Goal: Information Seeking & Learning: Learn about a topic

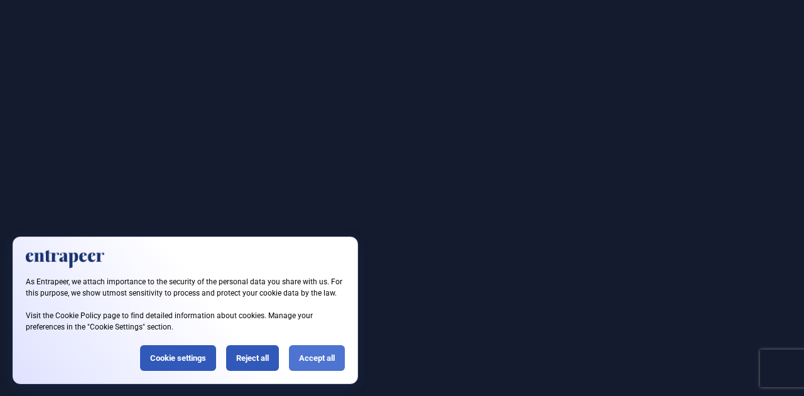
click at [325, 359] on div "Accept all" at bounding box center [317, 358] width 56 height 26
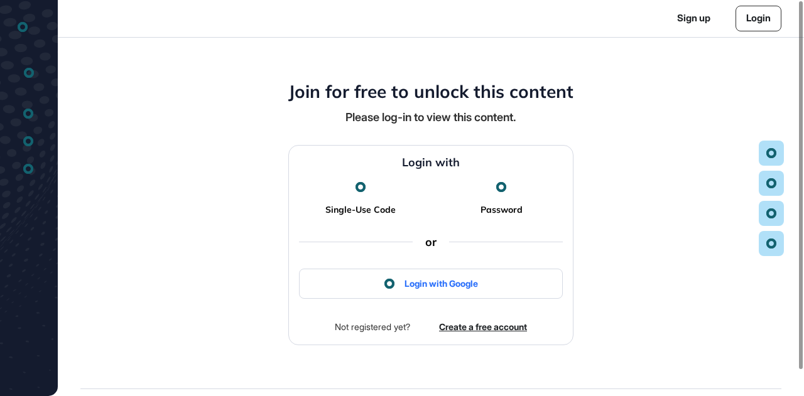
scroll to position [1, 1]
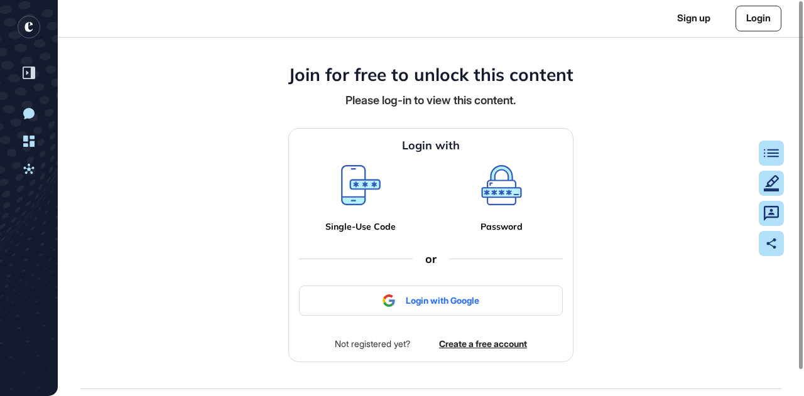
click at [360, 188] on icon at bounding box center [361, 185] width 40 height 40
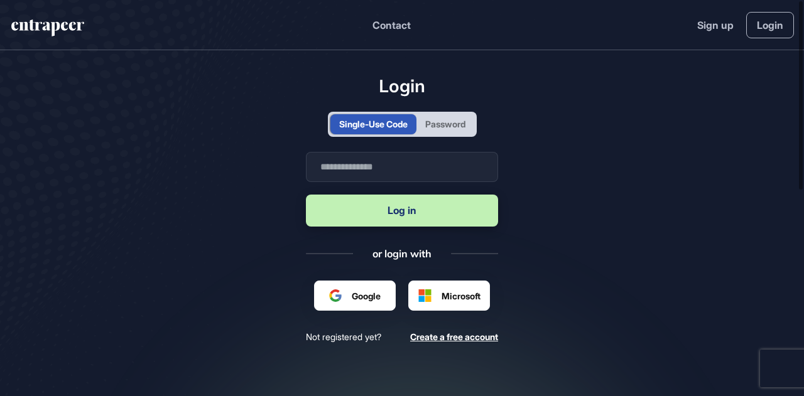
scroll to position [1, 1]
click at [459, 130] on div "Password" at bounding box center [445, 123] width 40 height 13
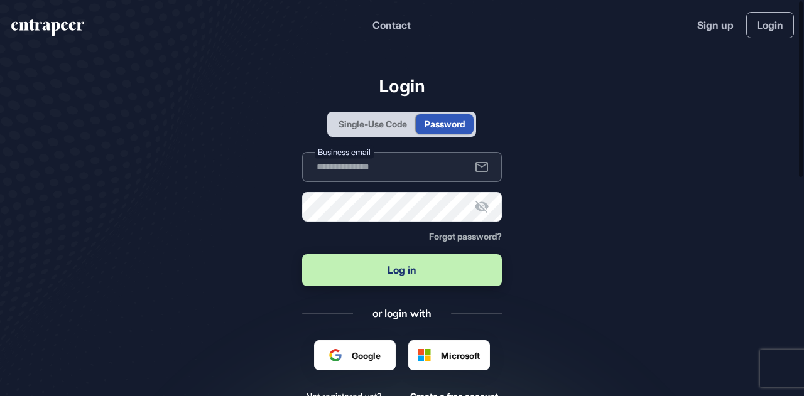
click at [403, 152] on input "text" at bounding box center [402, 167] width 200 height 30
type input "**********"
click at [383, 264] on button "Log in" at bounding box center [402, 270] width 200 height 32
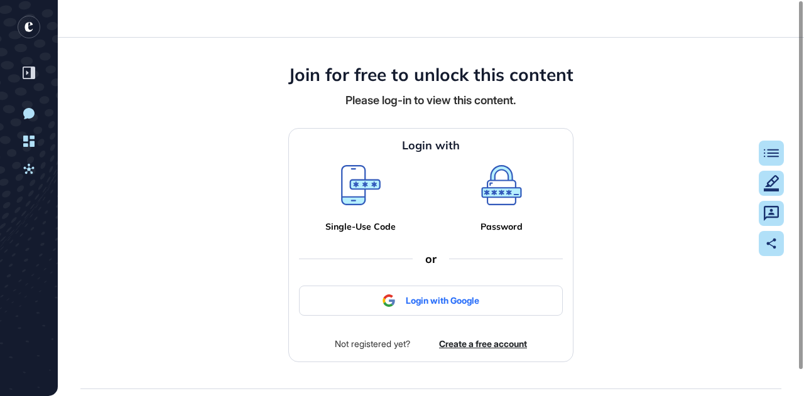
scroll to position [1, 1]
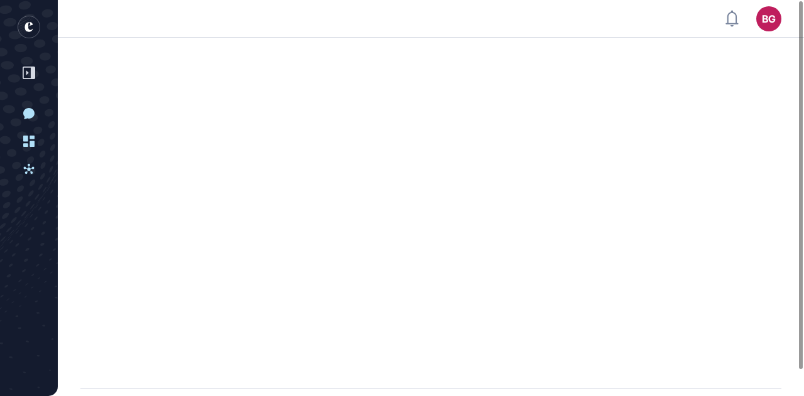
click at [740, 148] on div at bounding box center [431, 213] width 746 height 351
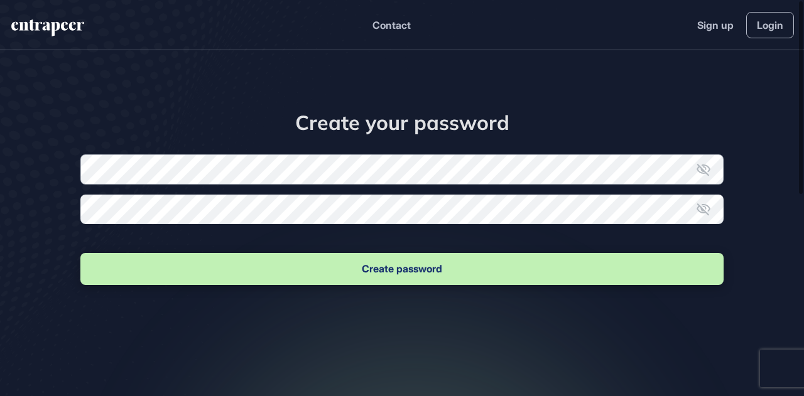
click at [163, 164] on form "New password Confirm new password Create password" at bounding box center [401, 221] width 643 height 133
click at [198, 217] on form "New password Confirm new password Create password" at bounding box center [401, 221] width 643 height 133
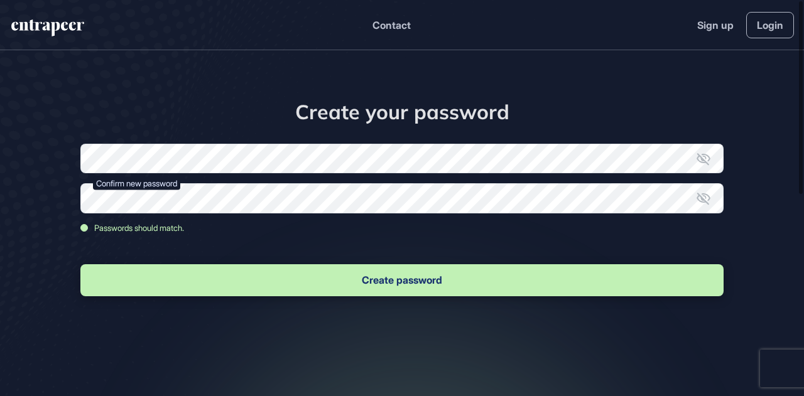
click at [228, 249] on form "New password Confirm new password Passwords should match. Create password" at bounding box center [401, 221] width 643 height 155
click at [322, 283] on button "Create password" at bounding box center [401, 280] width 643 height 32
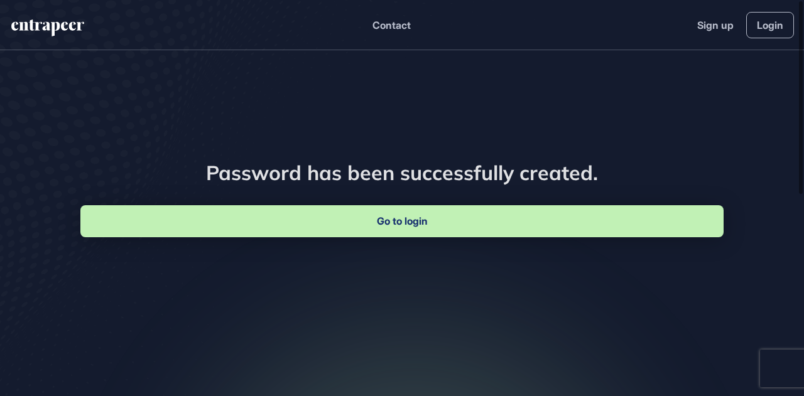
click at [384, 219] on link "Go to login" at bounding box center [401, 221] width 643 height 32
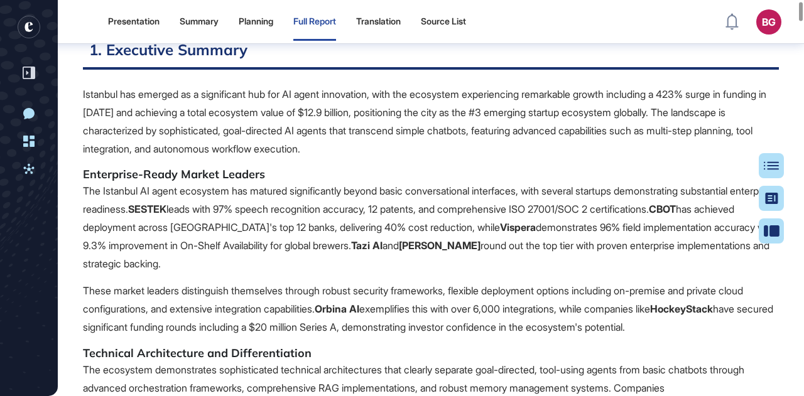
scroll to position [383, 0]
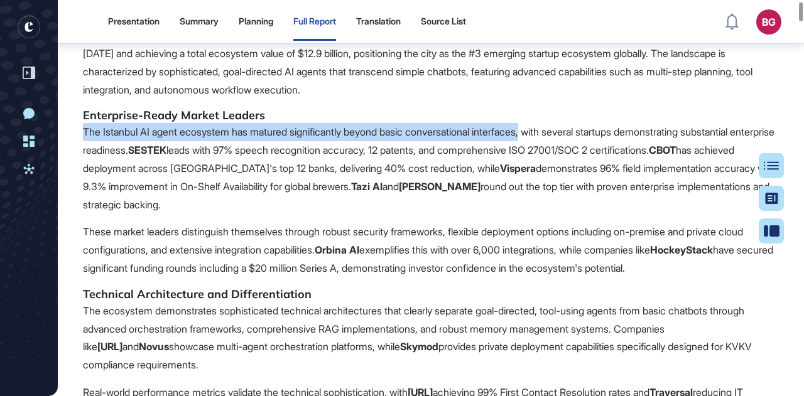
drag, startPoint x: 547, startPoint y: 110, endPoint x: 76, endPoint y: 109, distance: 470.5
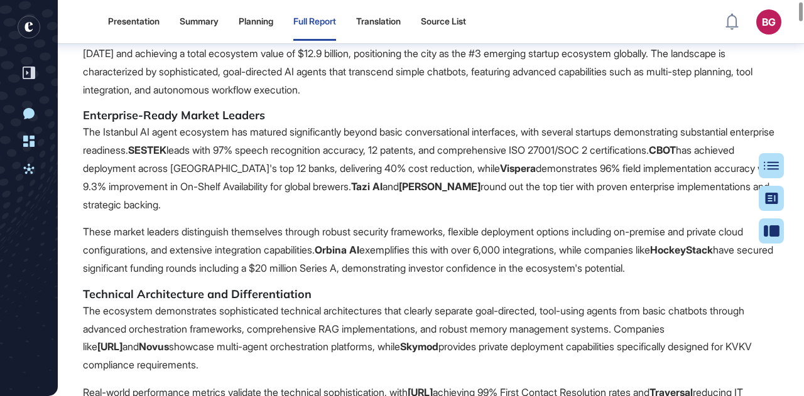
click at [303, 166] on p "The Istanbul AI agent ecosystem has matured significantly beyond basic conversa…" at bounding box center [431, 168] width 696 height 90
drag, startPoint x: 142, startPoint y: 166, endPoint x: 238, endPoint y: 166, distance: 96.1
click at [220, 166] on p "The Istanbul AI agent ecosystem has matured significantly beyond basic conversa…" at bounding box center [431, 168] width 696 height 90
click at [268, 166] on p "The Istanbul AI agent ecosystem has matured significantly beyond basic conversa…" at bounding box center [431, 168] width 696 height 90
drag, startPoint x: 259, startPoint y: 166, endPoint x: 384, endPoint y: 169, distance: 125.7
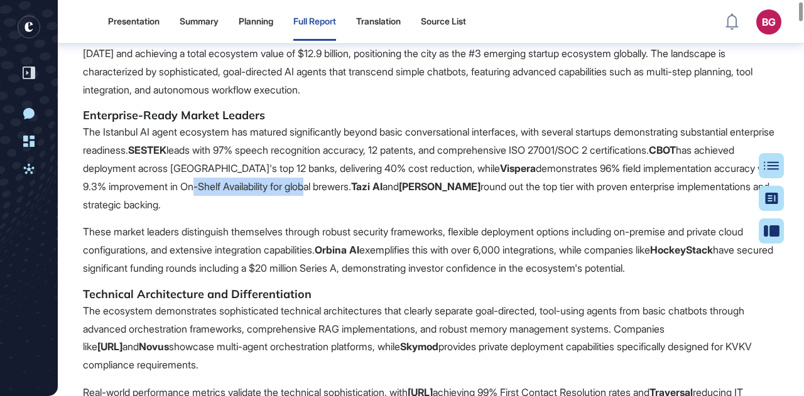
click at [384, 169] on p "The Istanbul AI agent ecosystem has matured significantly beyond basic conversa…" at bounding box center [431, 168] width 696 height 90
click at [421, 180] on p "The Istanbul AI agent ecosystem has matured significantly beyond basic conversa…" at bounding box center [431, 168] width 696 height 90
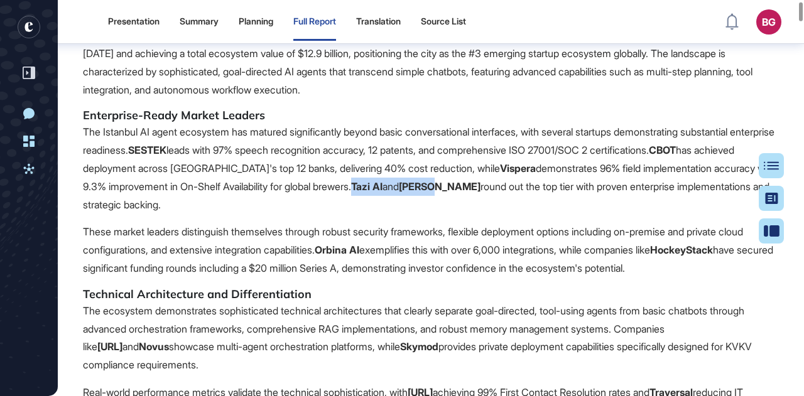
drag, startPoint x: 445, startPoint y: 168, endPoint x: 532, endPoint y: 161, distance: 87.0
click at [532, 161] on p "The Istanbul AI agent ecosystem has matured significantly beyond basic conversa…" at bounding box center [431, 168] width 696 height 90
click at [528, 183] on p "The Istanbul AI agent ecosystem has matured significantly beyond basic conversa…" at bounding box center [431, 168] width 696 height 90
drag, startPoint x: 170, startPoint y: 182, endPoint x: 232, endPoint y: 182, distance: 62.2
click at [232, 182] on p "The Istanbul AI agent ecosystem has matured significantly beyond basic conversa…" at bounding box center [431, 168] width 696 height 90
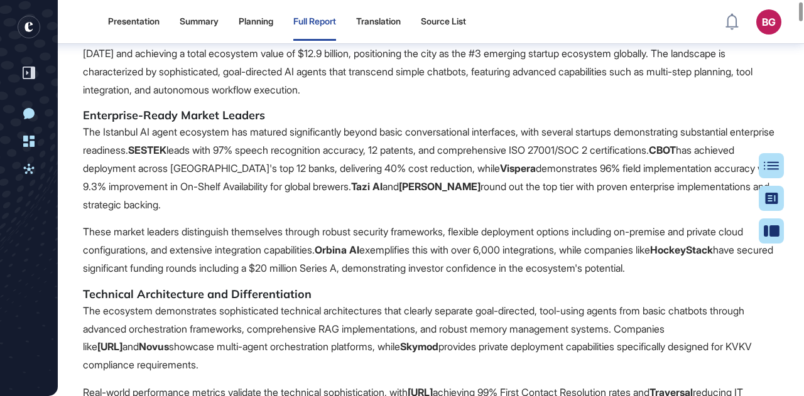
click at [268, 186] on p "The Istanbul AI agent ecosystem has matured significantly beyond basic conversa…" at bounding box center [431, 168] width 696 height 90
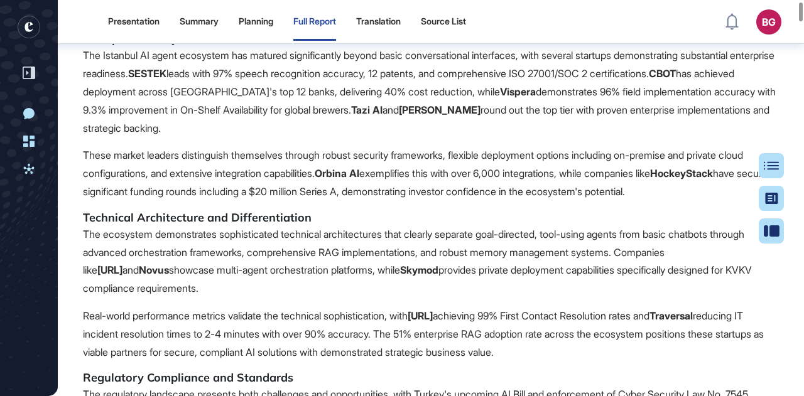
scroll to position [509, 0]
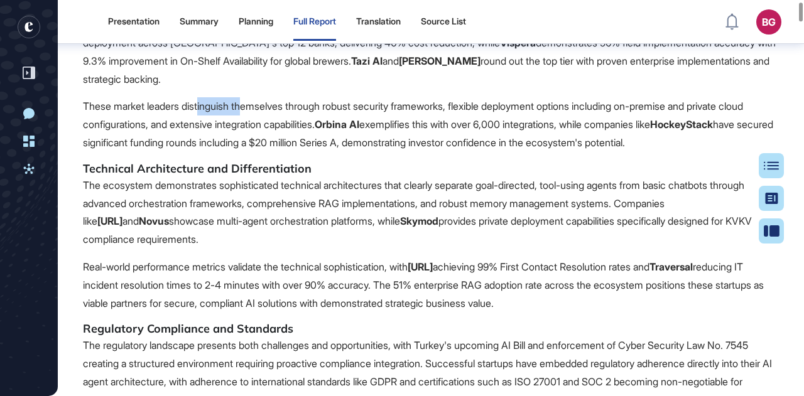
drag, startPoint x: 205, startPoint y: 79, endPoint x: 250, endPoint y: 79, distance: 45.2
click at [250, 97] on p "These market leaders distinguish themselves through robust security frameworks,…" at bounding box center [431, 124] width 696 height 54
click at [274, 97] on p "These market leaders distinguish themselves through robust security frameworks,…" at bounding box center [431, 124] width 696 height 54
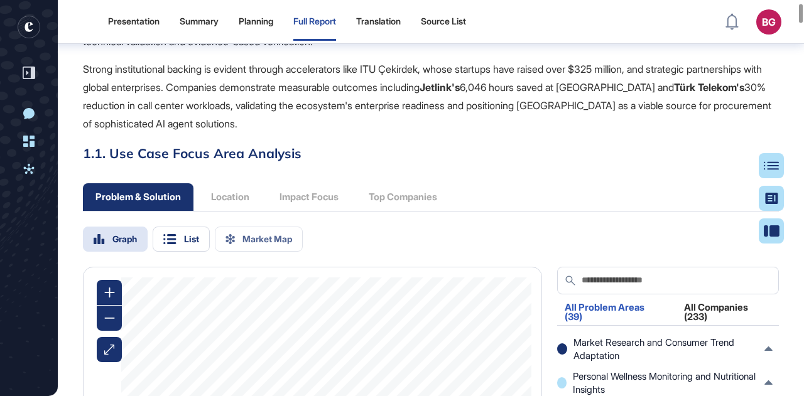
scroll to position [1011, 0]
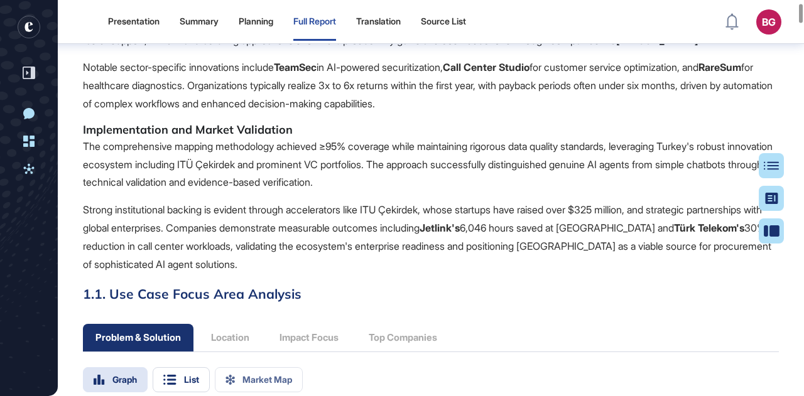
drag, startPoint x: 445, startPoint y: 182, endPoint x: 438, endPoint y: 156, distance: 26.2
click at [438, 156] on p "The comprehensive mapping methodology achieved ≥95% coverage while maintaining …" at bounding box center [431, 165] width 696 height 54
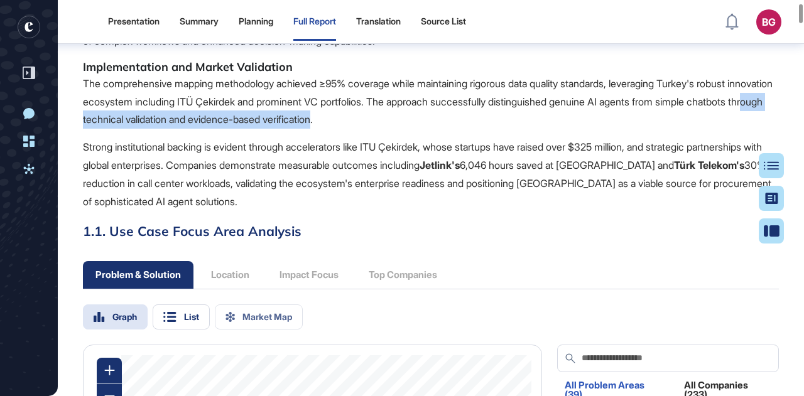
drag, startPoint x: 139, startPoint y: 116, endPoint x: 411, endPoint y: 117, distance: 272.0
click at [411, 117] on p "The comprehensive mapping methodology achieved ≥95% coverage while maintaining …" at bounding box center [431, 102] width 696 height 54
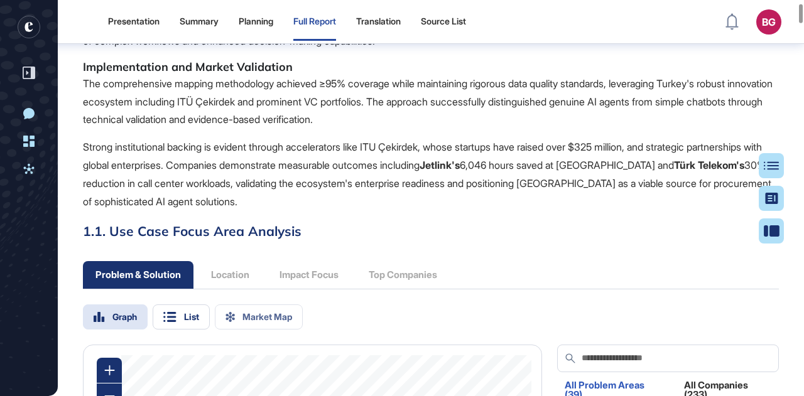
click at [387, 139] on p "Strong institutional backing is evident through accelerators like ITU Çekirdek,…" at bounding box center [431, 174] width 696 height 72
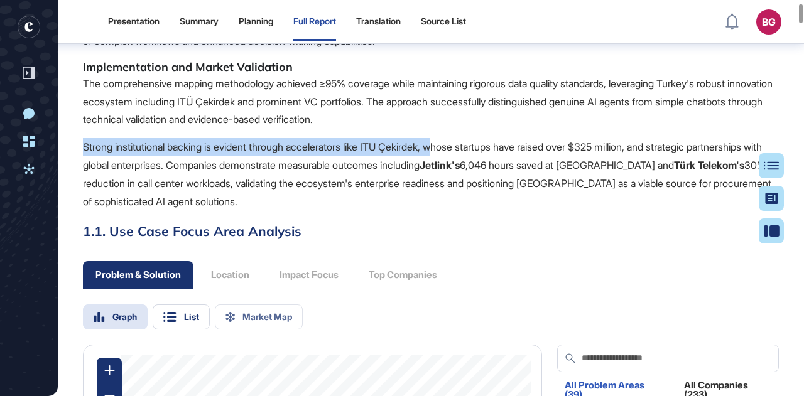
drag, startPoint x: 454, startPoint y: 145, endPoint x: 83, endPoint y: 143, distance: 370.6
click at [83, 143] on p "Strong institutional backing is evident through accelerators like ITU Çekirdek,…" at bounding box center [431, 174] width 696 height 72
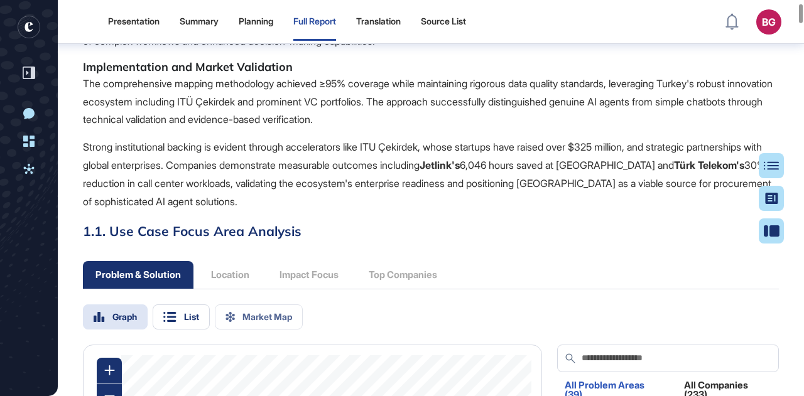
click at [204, 153] on p "Strong institutional backing is evident through accelerators like ITU Çekirdek,…" at bounding box center [431, 174] width 696 height 72
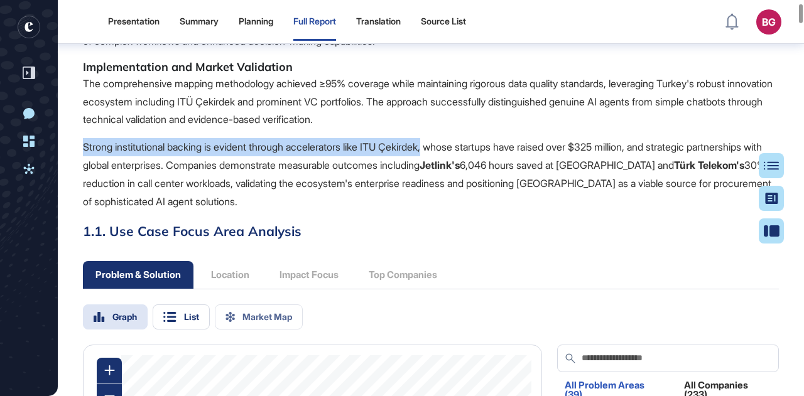
drag, startPoint x: 445, startPoint y: 144, endPoint x: 82, endPoint y: 147, distance: 362.5
copy p "Strong institutional backing is evident through accelerators like ITU Çekirdek,"
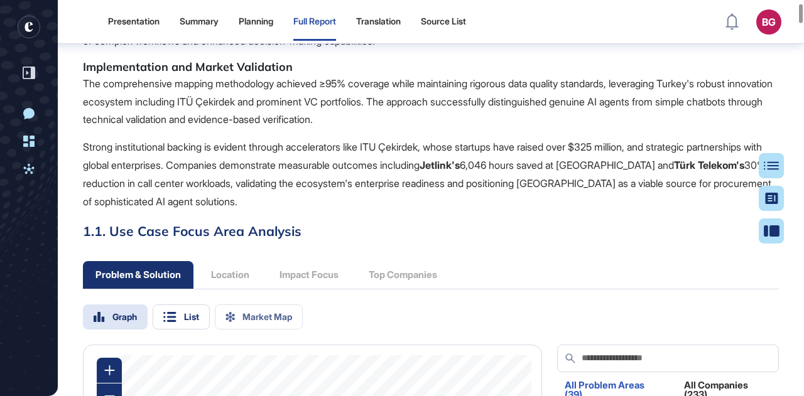
click at [539, 203] on p "Strong institutional backing is evident through accelerators like ITU Çekirdek,…" at bounding box center [431, 174] width 696 height 72
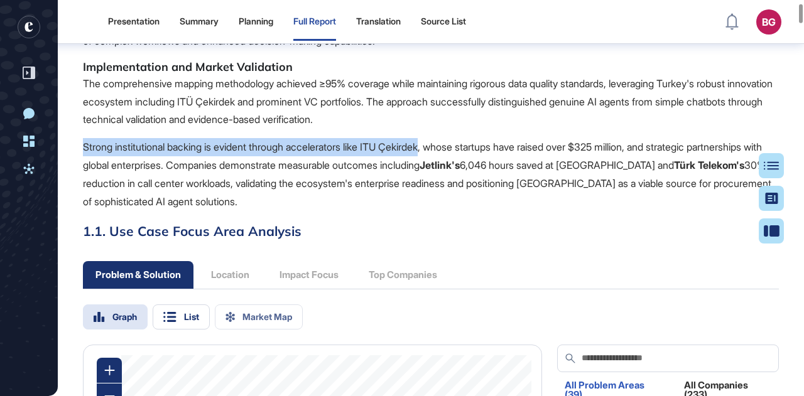
drag, startPoint x: 99, startPoint y: 134, endPoint x: 443, endPoint y: 145, distance: 344.4
copy p "Strong institutional backing is evident through accelerators like ITU Çekirdek"
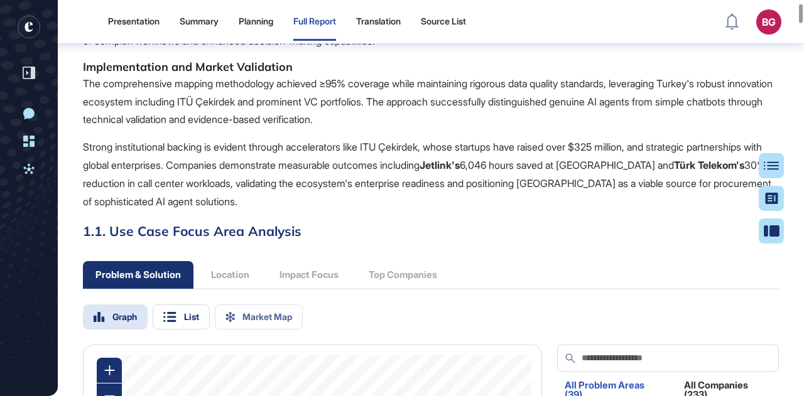
click at [467, 169] on p "Strong institutional backing is evident through accelerators like ITU Çekirdek,…" at bounding box center [431, 174] width 696 height 72
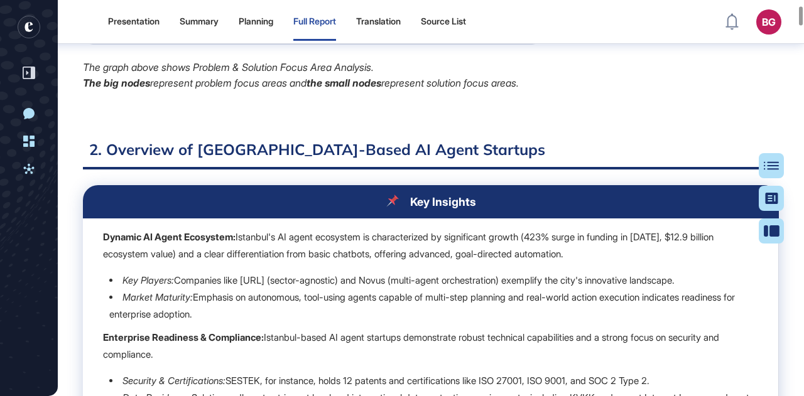
scroll to position [1954, 0]
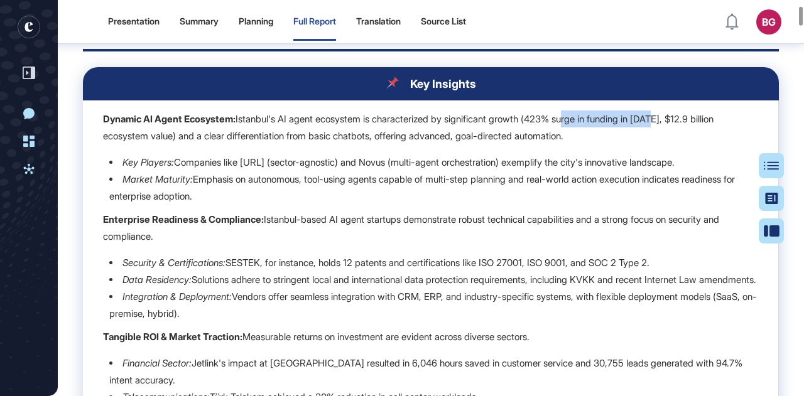
drag, startPoint x: 584, startPoint y: 131, endPoint x: 682, endPoint y: 127, distance: 98.1
click at [682, 127] on p "Dynamic AI Agent Ecosystem: Istanbul's AI agent ecosystem is characterized by s…" at bounding box center [430, 128] width 655 height 34
click at [687, 128] on p "Dynamic AI Agent Ecosystem: Istanbul's AI agent ecosystem is characterized by s…" at bounding box center [430, 128] width 655 height 34
drag, startPoint x: 688, startPoint y: 128, endPoint x: 553, endPoint y: 132, distance: 135.7
click at [553, 132] on p "Dynamic AI Agent Ecosystem: Istanbul's AI agent ecosystem is characterized by s…" at bounding box center [430, 128] width 655 height 34
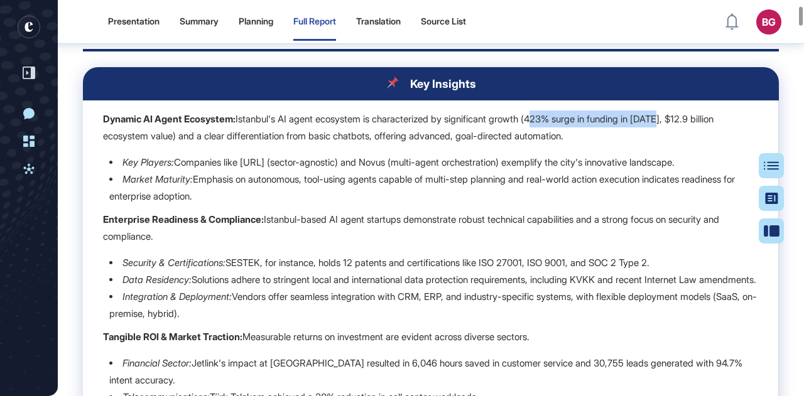
copy p "423% surge in funding in [DATE]"
click at [614, 161] on td "Dynamic AI Agent Ecosystem: Istanbul's AI agent ecosystem is characterized by s…" at bounding box center [431, 279] width 696 height 356
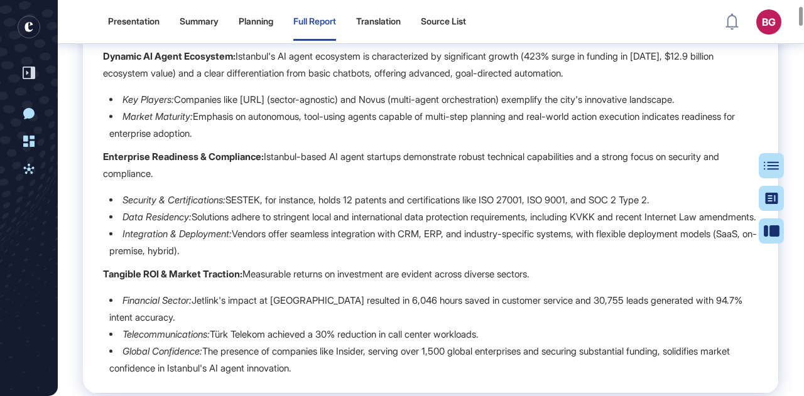
scroll to position [2079, 0]
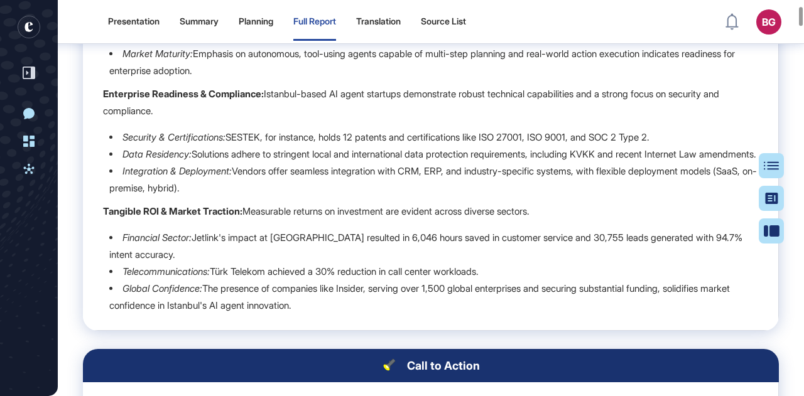
click at [181, 128] on td "Dynamic AI Agent Ecosystem: Istanbul's AI agent ecosystem is characterized by s…" at bounding box center [431, 153] width 696 height 356
drag, startPoint x: 265, startPoint y: 103, endPoint x: 99, endPoint y: 104, distance: 166.5
click at [99, 104] on td "Dynamic AI Agent Ecosystem: Istanbul's AI agent ecosystem is characterized by s…" at bounding box center [431, 153] width 696 height 356
copy strong "Enterprise Readiness & Compliance"
click at [346, 133] on td "Dynamic AI Agent Ecosystem: Istanbul's AI agent ecosystem is characterized by s…" at bounding box center [431, 153] width 696 height 356
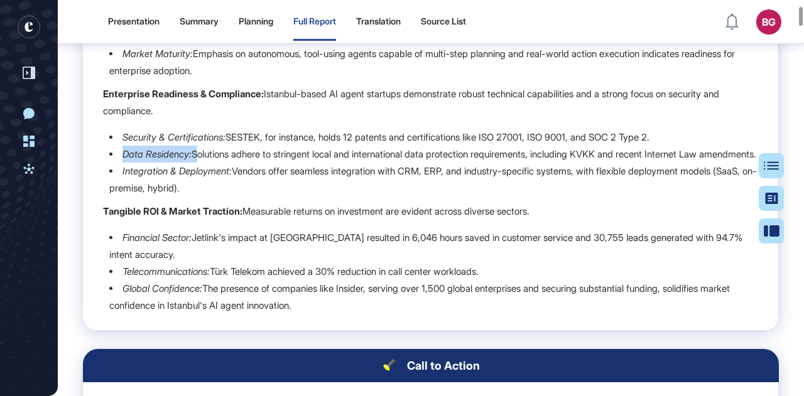
drag, startPoint x: 199, startPoint y: 167, endPoint x: 115, endPoint y: 168, distance: 83.5
click at [115, 163] on li "Data Residency: Solutions adhere to stringent local and international data prot…" at bounding box center [433, 154] width 649 height 17
copy p "Data Residency:"
drag, startPoint x: 237, startPoint y: 196, endPoint x: 118, endPoint y: 200, distance: 119.4
click at [118, 197] on li "Integration & Deployment: Vendors offer seamless integration with CRM, ERP, and…" at bounding box center [433, 180] width 649 height 34
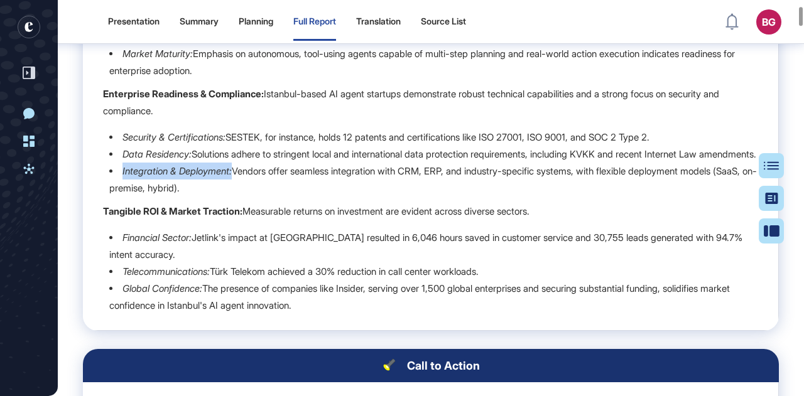
copy em "Integration & Deployment:"
click at [344, 197] on li "Integration & Deployment: Vendors offer seamless integration with CRM, ERP, and…" at bounding box center [433, 180] width 649 height 34
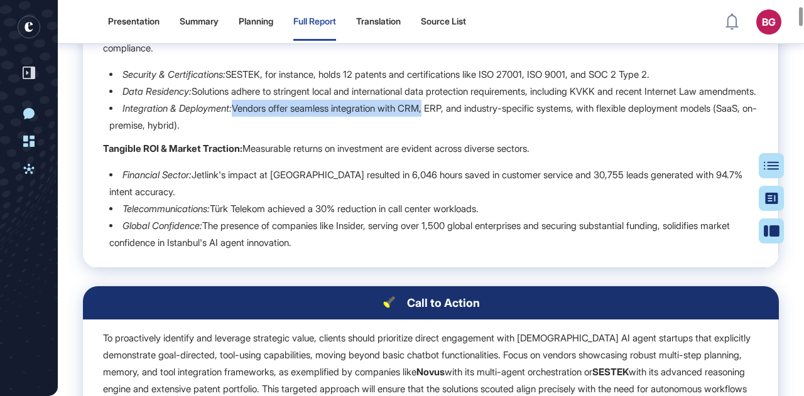
drag, startPoint x: 441, startPoint y: 139, endPoint x: 238, endPoint y: 135, distance: 202.9
click at [238, 131] on p "Integration & Deployment: Vendors offer seamless integration with CRM, ERP, and…" at bounding box center [433, 116] width 648 height 29
copy p "Vendors offer seamless integration with CRM"
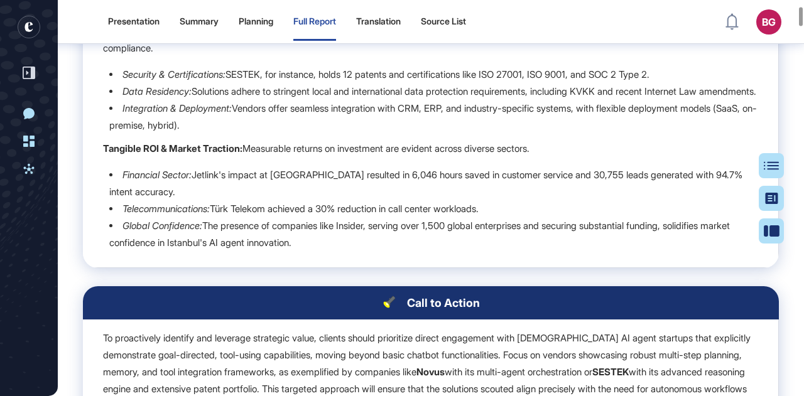
click at [508, 157] on p "Tangible ROI & Market Traction: Measurable returns on investment are evident ac…" at bounding box center [430, 148] width 655 height 17
drag, startPoint x: 231, startPoint y: 175, endPoint x: 109, endPoint y: 174, distance: 121.9
click at [109, 155] on strong "Tangible ROI & Market Traction:" at bounding box center [172, 149] width 139 height 12
click at [337, 196] on p "Financial Sector: Jetlink's impact at [GEOGRAPHIC_DATA] resulted in 6,046 hours…" at bounding box center [425, 183] width 633 height 29
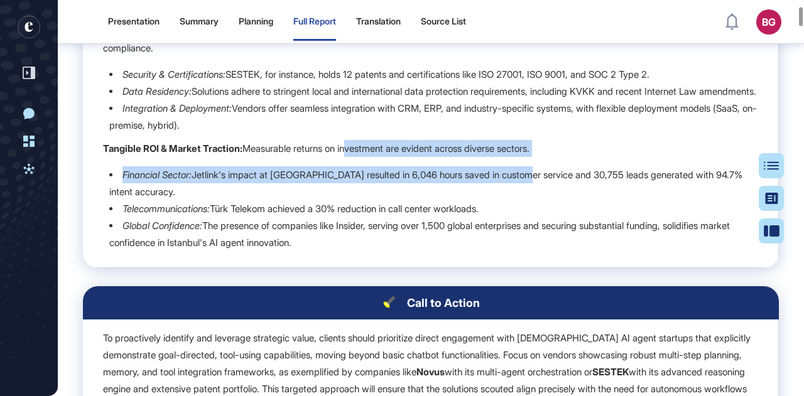
drag, startPoint x: 354, startPoint y: 175, endPoint x: 541, endPoint y: 183, distance: 186.7
click at [541, 183] on td "Dynamic AI Agent Ecosystem: Istanbul's AI agent ecosystem is characterized by s…" at bounding box center [431, 90] width 696 height 356
click at [259, 215] on p "Telecommunications: Türk Telekom achieved a 30% reduction in call center worklo…" at bounding box center [300, 209] width 356 height 12
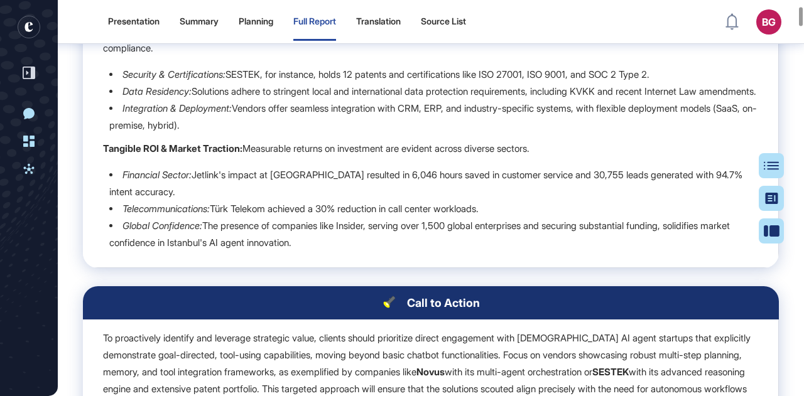
click at [223, 200] on li "Financial Sector: Jetlink's impact at [GEOGRAPHIC_DATA] resulted in 6,046 hours…" at bounding box center [433, 183] width 649 height 34
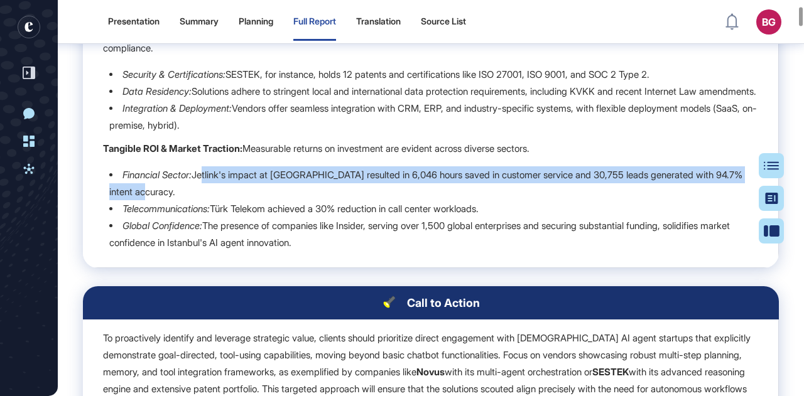
drag, startPoint x: 206, startPoint y: 207, endPoint x: 422, endPoint y: 209, distance: 216.1
click at [422, 200] on li "Financial Sector: Jetlink's impact at [GEOGRAPHIC_DATA] resulted in 6,046 hours…" at bounding box center [433, 183] width 649 height 34
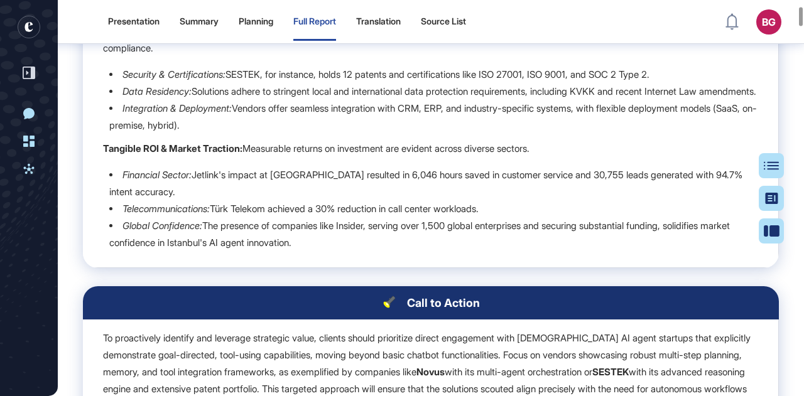
click at [300, 249] on p "Global Confidence: The presence of companies like Insider, serving over 1,500 g…" at bounding box center [419, 234] width 621 height 29
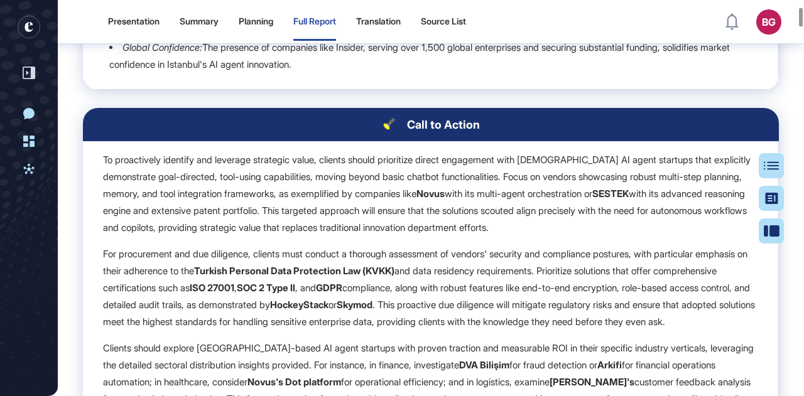
scroll to position [2393, 0]
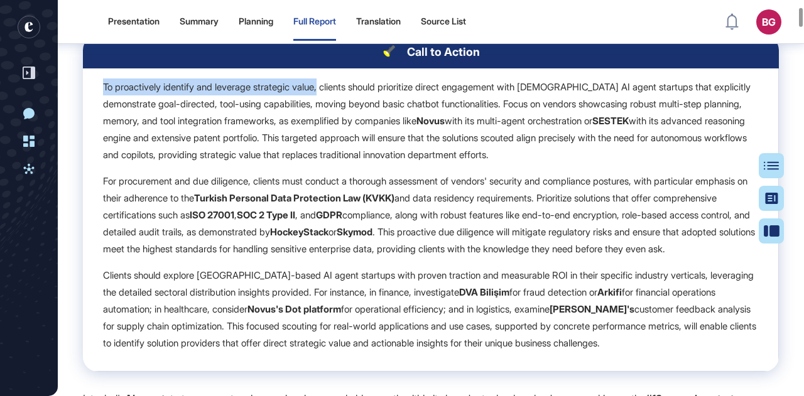
drag, startPoint x: 332, startPoint y: 112, endPoint x: 104, endPoint y: 117, distance: 228.1
click at [104, 117] on p "To proactively identify and leverage strategic value, clients should prioritize…" at bounding box center [430, 121] width 655 height 85
copy p "To proactively identify and leverage strategic value,"
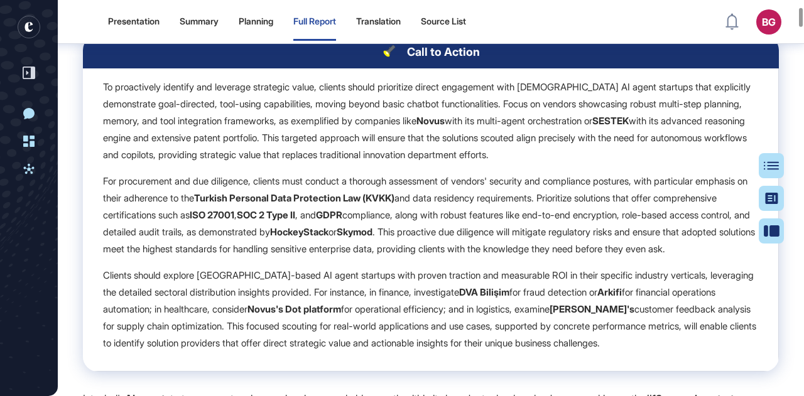
click at [365, 204] on strong "Turkish Personal Data Protection Law (KVKK)" at bounding box center [294, 198] width 200 height 12
click at [366, 149] on p "To proactively identify and leverage strategic value, clients should prioritize…" at bounding box center [430, 121] width 655 height 85
drag, startPoint x: 395, startPoint y: 146, endPoint x: 351, endPoint y: 149, distance: 44.7
click at [351, 149] on p "To proactively identify and leverage strategic value, clients should prioritize…" at bounding box center [430, 121] width 655 height 85
copy p "xemplified"
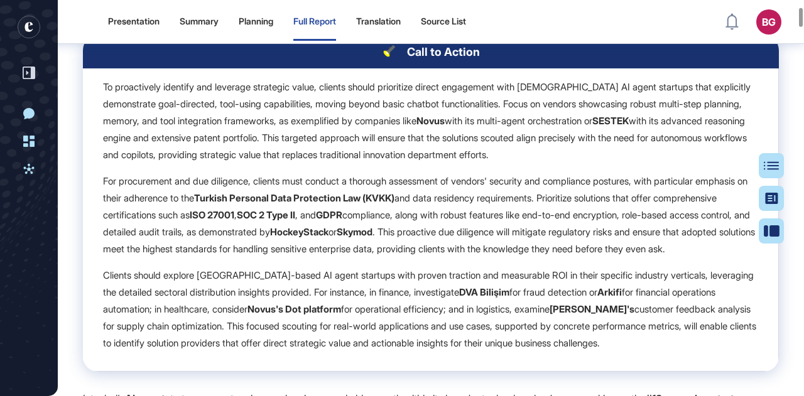
click at [367, 163] on p "To proactively identify and leverage strategic value, clients should prioritize…" at bounding box center [430, 121] width 655 height 85
drag, startPoint x: 485, startPoint y: 149, endPoint x: 640, endPoint y: 150, distance: 155.2
click at [640, 150] on p "To proactively identify and leverage strategic value, clients should prioritize…" at bounding box center [430, 121] width 655 height 85
click at [643, 157] on p "To proactively identify and leverage strategic value, clients should prioritize…" at bounding box center [430, 121] width 655 height 85
drag, startPoint x: 663, startPoint y: 145, endPoint x: 736, endPoint y: 150, distance: 73.7
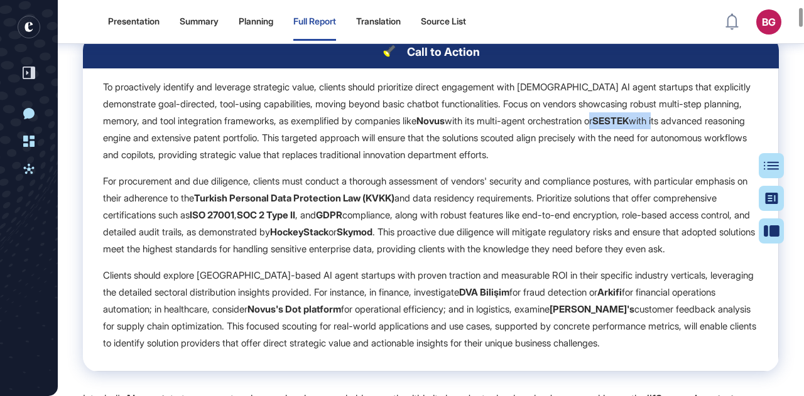
click at [736, 150] on p "To proactively identify and leverage strategic value, clients should prioritize…" at bounding box center [430, 121] width 655 height 85
click at [269, 156] on p "To proactively identify and leverage strategic value, clients should prioritize…" at bounding box center [430, 121] width 655 height 85
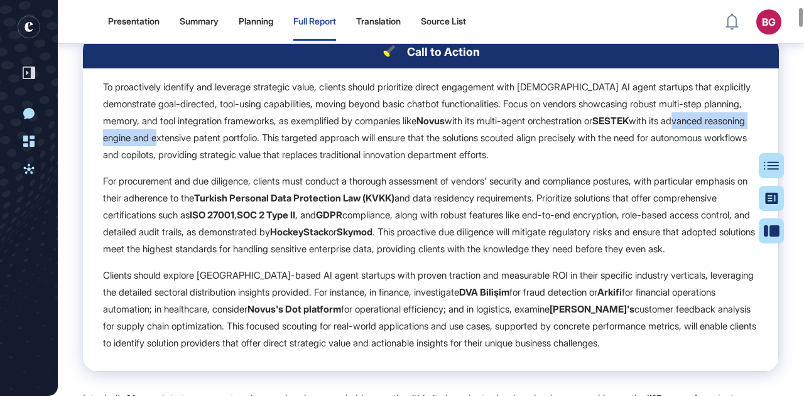
drag, startPoint x: 108, startPoint y: 165, endPoint x: 248, endPoint y: 165, distance: 139.5
click at [248, 163] on p "To proactively identify and leverage strategic value, clients should prioritize…" at bounding box center [430, 121] width 655 height 85
click at [251, 163] on p "To proactively identify and leverage strategic value, clients should prioritize…" at bounding box center [430, 121] width 655 height 85
click at [303, 163] on p "To proactively identify and leverage strategic value, clients should prioritize…" at bounding box center [430, 121] width 655 height 85
drag, startPoint x: 664, startPoint y: 164, endPoint x: 701, endPoint y: 166, distance: 37.1
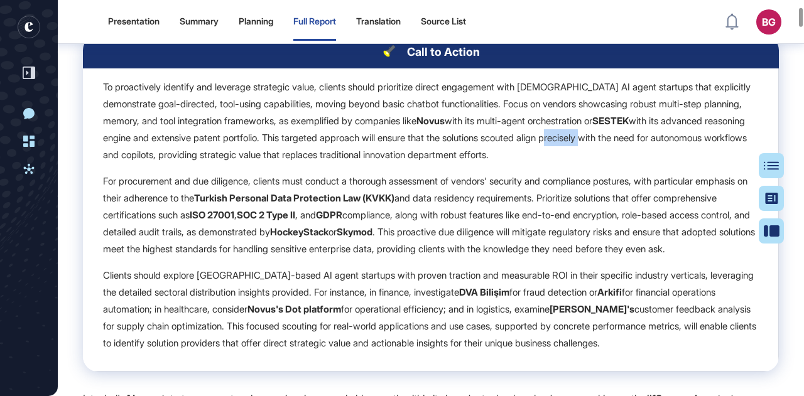
click at [701, 163] on p "To proactively identify and leverage strategic value, clients should prioritize…" at bounding box center [430, 121] width 655 height 85
copy p "precisely"
click at [183, 205] on p "For procurement and due diligence, clients must conduct a thorough assessment o…" at bounding box center [430, 215] width 655 height 85
drag, startPoint x: 261, startPoint y: 209, endPoint x: 216, endPoint y: 210, distance: 44.6
click at [216, 210] on p "For procurement and due diligence, clients must conduct a thorough assessment o…" at bounding box center [430, 215] width 655 height 85
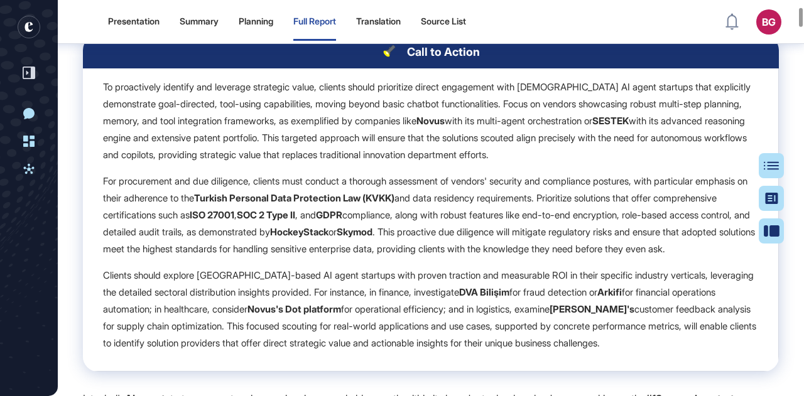
click at [234, 221] on strong "ISO 27001" at bounding box center [212, 215] width 45 height 12
click at [499, 227] on p "For procurement and due diligence, clients must conduct a thorough assessment o…" at bounding box center [430, 215] width 655 height 85
drag, startPoint x: 505, startPoint y: 229, endPoint x: 585, endPoint y: 224, distance: 79.9
click at [585, 224] on p "For procurement and due diligence, clients must conduct a thorough assessment o…" at bounding box center [430, 215] width 655 height 85
click at [603, 226] on p "For procurement and due diligence, clients must conduct a thorough assessment o…" at bounding box center [430, 215] width 655 height 85
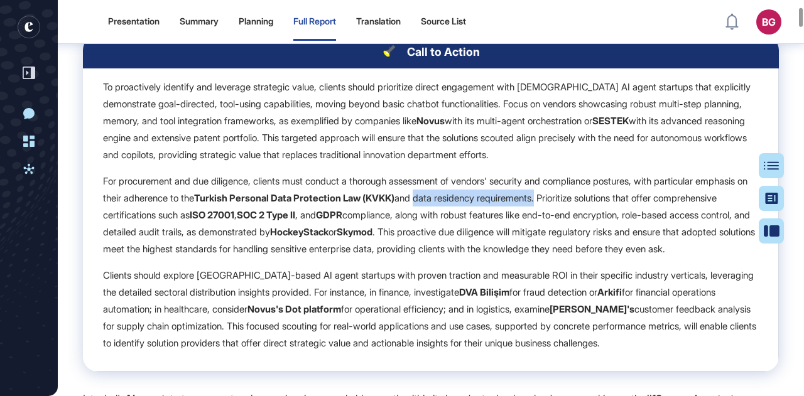
drag, startPoint x: 619, startPoint y: 227, endPoint x: 488, endPoint y: 223, distance: 131.3
click at [488, 224] on p "For procurement and due diligence, clients must conduct a thorough assessment o…" at bounding box center [430, 215] width 655 height 85
click at [373, 238] on strong "Skymod" at bounding box center [355, 232] width 36 height 12
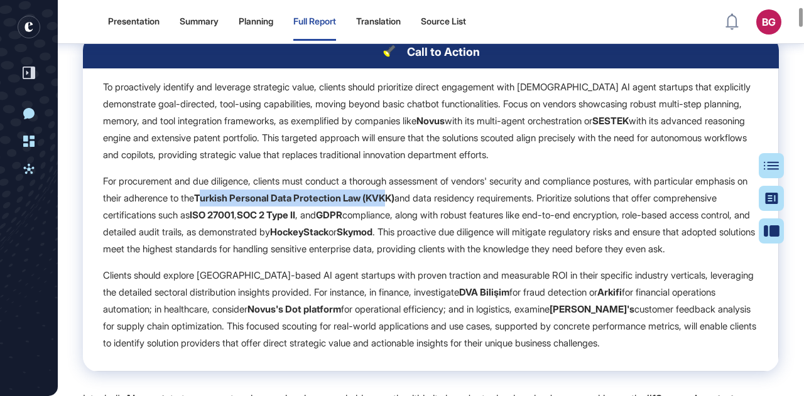
drag, startPoint x: 265, startPoint y: 219, endPoint x: 461, endPoint y: 224, distance: 196.0
click at [394, 204] on strong "Turkish Personal Data Protection Law (KVKK)" at bounding box center [294, 198] width 200 height 12
click at [482, 225] on p "For procurement and due diligence, clients must conduct a thorough assessment o…" at bounding box center [430, 215] width 655 height 85
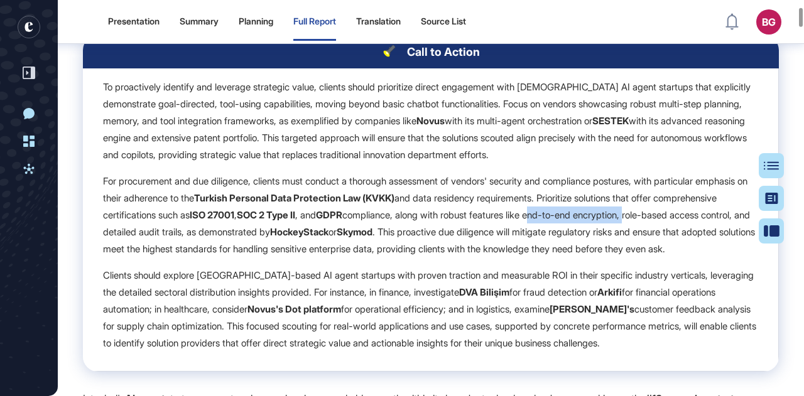
drag, startPoint x: 731, startPoint y: 243, endPoint x: 629, endPoint y: 247, distance: 101.8
click at [629, 247] on p "For procurement and due diligence, clients must conduct a thorough assessment o…" at bounding box center [430, 215] width 655 height 85
click at [639, 258] on p "For procurement and due diligence, clients must conduct a thorough assessment o…" at bounding box center [430, 215] width 655 height 85
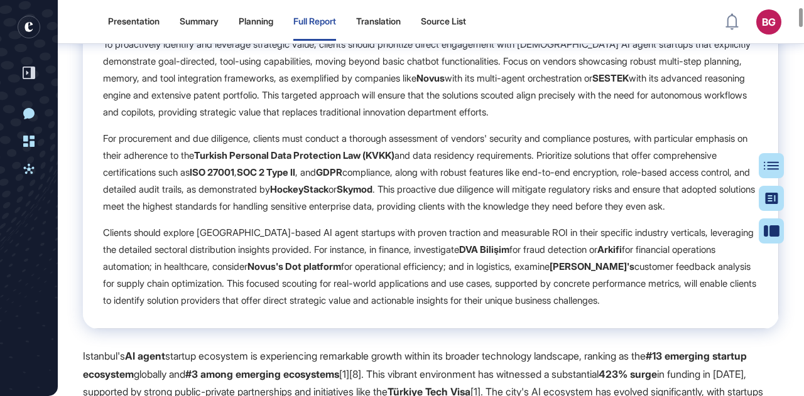
scroll to position [2456, 0]
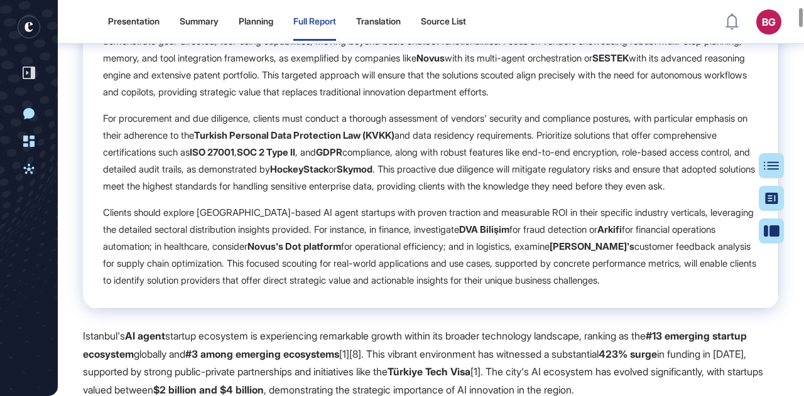
click at [640, 195] on p "For procurement and due diligence, clients must conduct a thorough assessment o…" at bounding box center [430, 152] width 655 height 85
drag, startPoint x: 643, startPoint y: 197, endPoint x: 523, endPoint y: 197, distance: 120.6
click at [523, 195] on p "For procurement and due diligence, clients must conduct a thorough assessment o…" at bounding box center [430, 152] width 655 height 85
click at [582, 195] on p "For procurement and due diligence, clients must conduct a thorough assessment o…" at bounding box center [430, 152] width 655 height 85
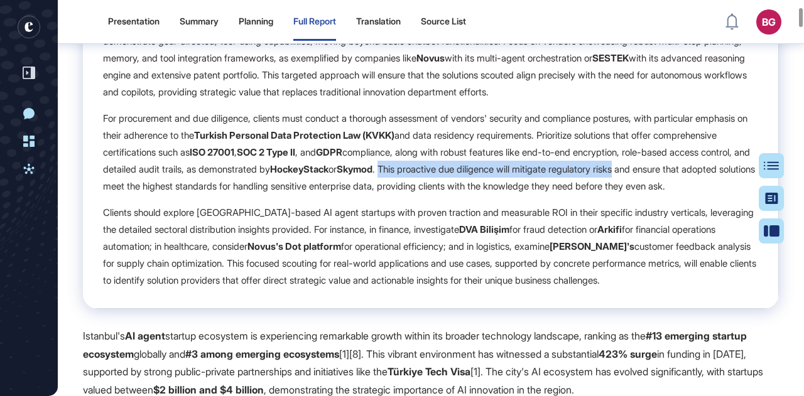
drag, startPoint x: 521, startPoint y: 195, endPoint x: 122, endPoint y: 209, distance: 398.5
click at [122, 195] on p "For procurement and due diligence, clients must conduct a thorough assessment o…" at bounding box center [430, 152] width 655 height 85
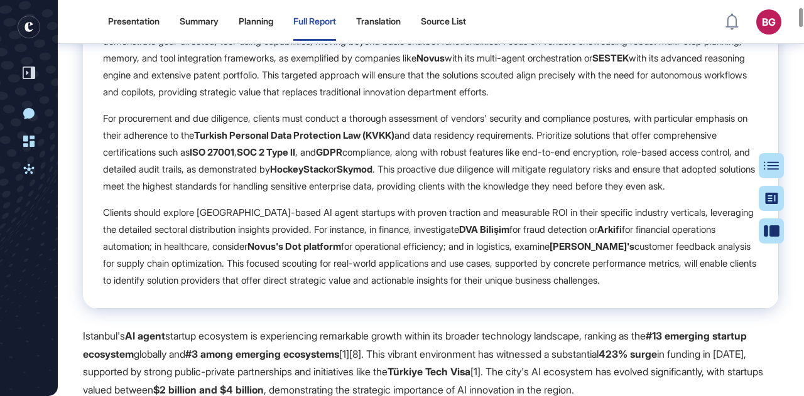
click at [390, 195] on p "For procurement and due diligence, clients must conduct a thorough assessment o…" at bounding box center [430, 152] width 655 height 85
drag, startPoint x: 575, startPoint y: 213, endPoint x: 678, endPoint y: 210, distance: 103.1
click at [680, 195] on p "For procurement and due diligence, clients must conduct a thorough assessment o…" at bounding box center [430, 152] width 655 height 85
click at [632, 195] on p "For procurement and due diligence, clients must conduct a thorough assessment o…" at bounding box center [430, 152] width 655 height 85
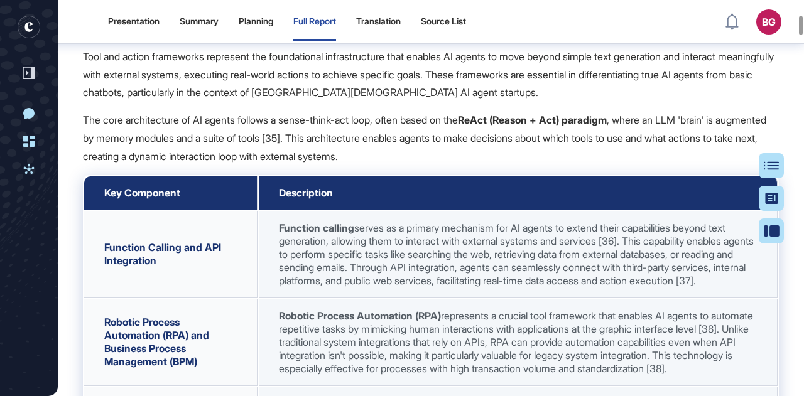
scroll to position [5283, 0]
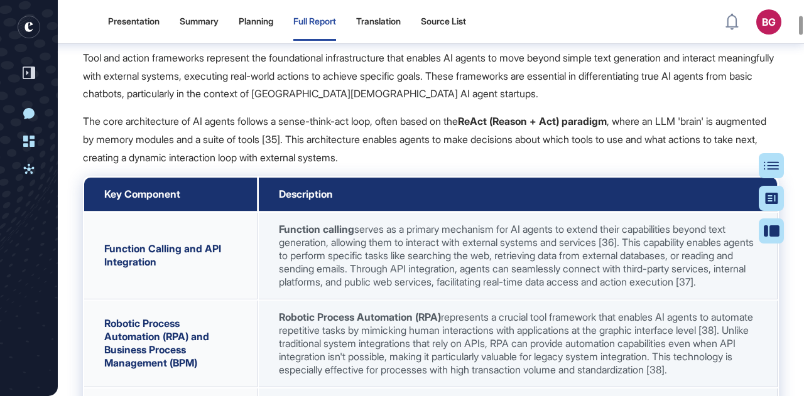
drag, startPoint x: 363, startPoint y: 140, endPoint x: 525, endPoint y: 136, distance: 162.1
click at [525, 16] on div "Tool and Action Frameworks" at bounding box center [431, 9] width 656 height 13
click at [472, 103] on p "Tool and action frameworks represent the foundational infrastructure that enabl…" at bounding box center [431, 67] width 696 height 72
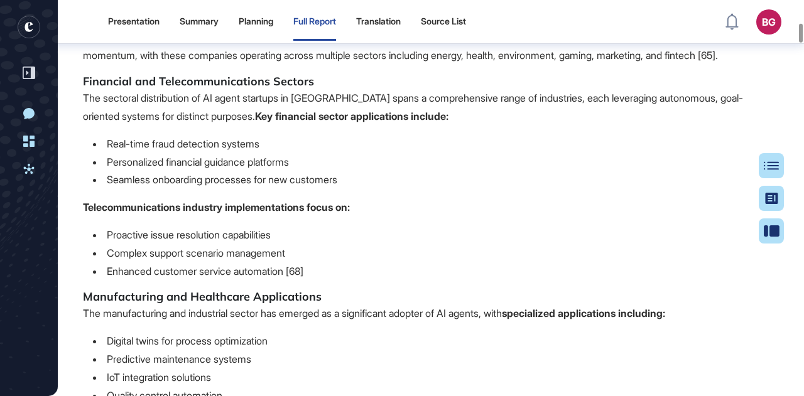
scroll to position [7984, 0]
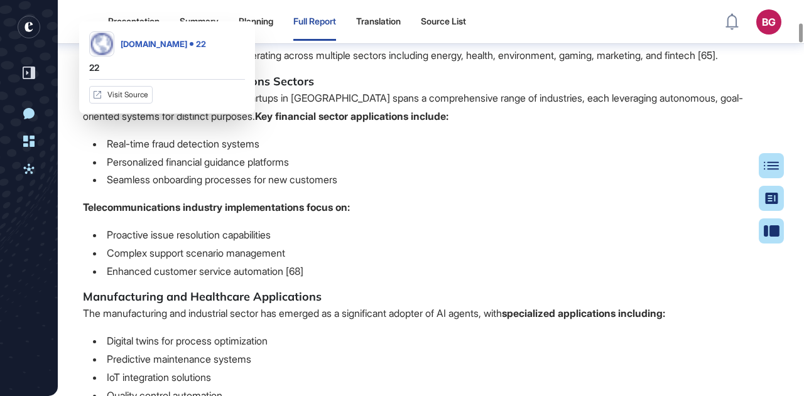
click at [187, 45] on div "[DOMAIN_NAME]" at bounding box center [154, 44] width 67 height 9
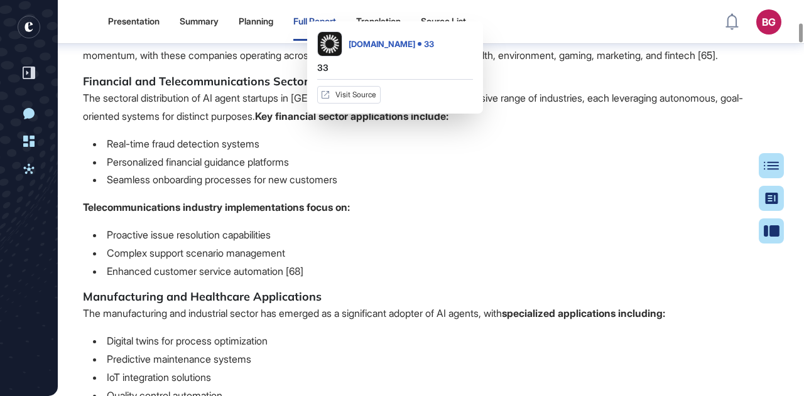
click at [379, 45] on div "[DOMAIN_NAME]" at bounding box center [382, 44] width 67 height 9
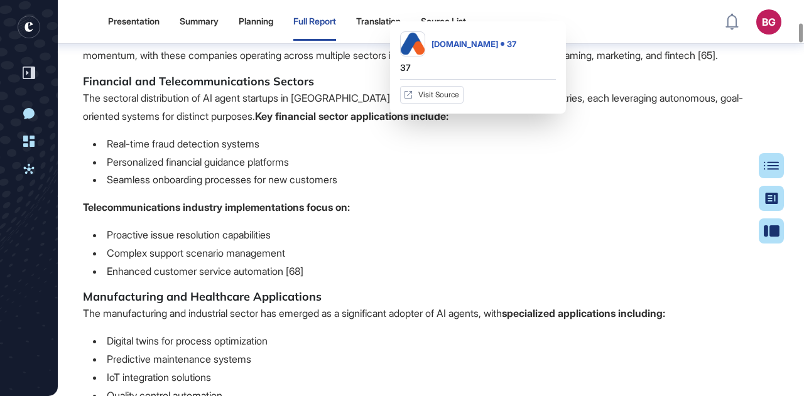
click at [460, 43] on div "[DOMAIN_NAME]" at bounding box center [465, 44] width 67 height 9
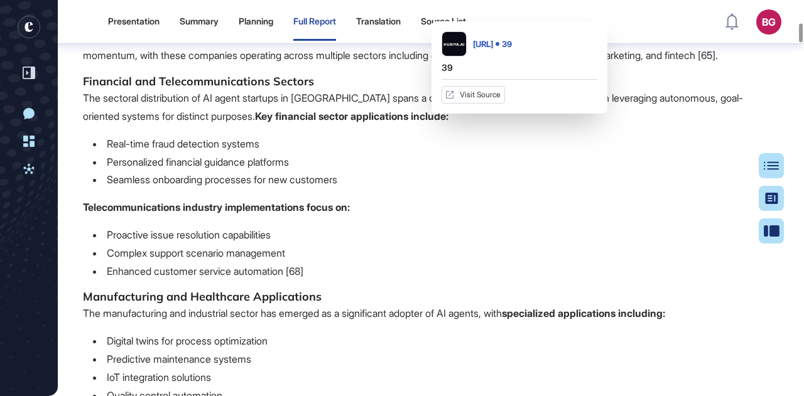
click at [493, 42] on div "[URL]" at bounding box center [483, 44] width 20 height 9
